Goal: Information Seeking & Learning: Find specific page/section

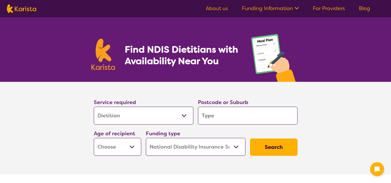
select select "Dietitian"
select select "NDIS"
select select "Dietitian"
select select "NDIS"
type input "4"
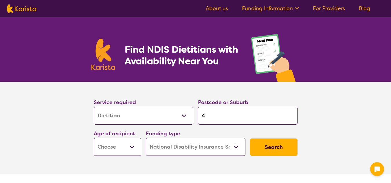
type input "4"
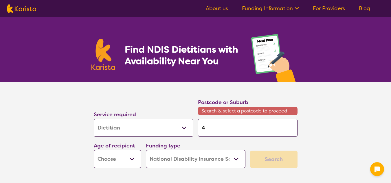
type input "45"
type input "456"
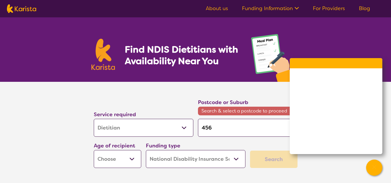
type input "4565"
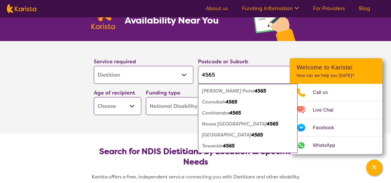
scroll to position [41, 0]
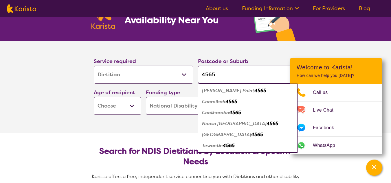
type input "4565"
click at [228, 146] on em "4565" at bounding box center [229, 146] width 12 height 6
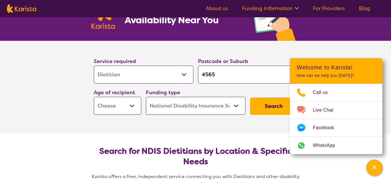
click at [128, 106] on select "Early Childhood - 0 to 9 Child - 10 to 11 Adolescent - 12 to 17 Adult - 18 to 6…" at bounding box center [117, 106] width 47 height 18
select select "AS"
click at [94, 97] on select "Early Childhood - 0 to 9 Child - 10 to 11 Adolescent - 12 to 17 Adult - 18 to 6…" at bounding box center [117, 106] width 47 height 18
select select "AS"
click at [203, 106] on select "Home Care Package (HCP) National Disability Insurance Scheme (NDIS) I don't know" at bounding box center [195, 106] width 99 height 18
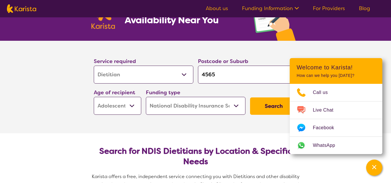
click at [146, 97] on select "Home Care Package (HCP) National Disability Insurance Scheme (NDIS) I don't know" at bounding box center [195, 106] width 99 height 18
click at [277, 105] on button "Search" at bounding box center [273, 105] width 47 height 17
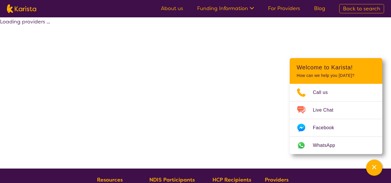
select select "by_score"
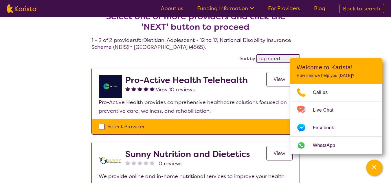
scroll to position [13, 0]
